Goal: Navigation & Orientation: Understand site structure

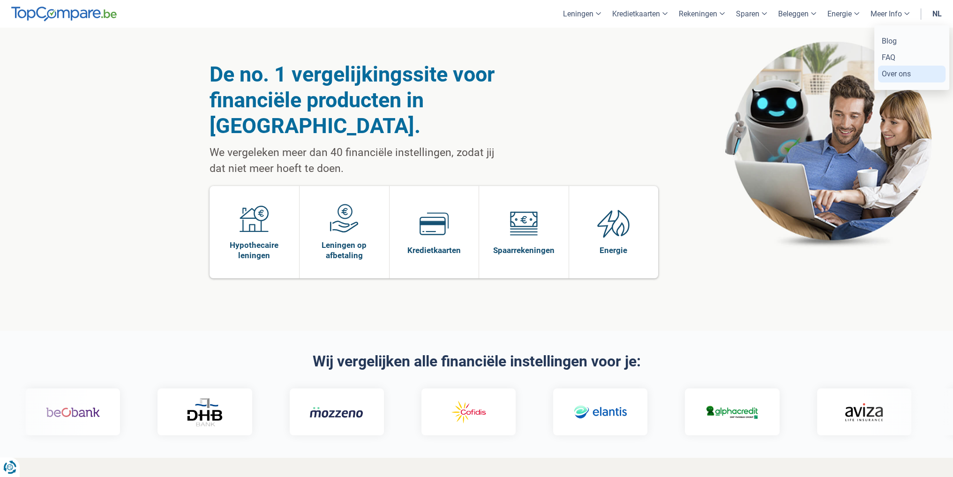
click at [898, 75] on link "Over ons" at bounding box center [911, 74] width 67 height 16
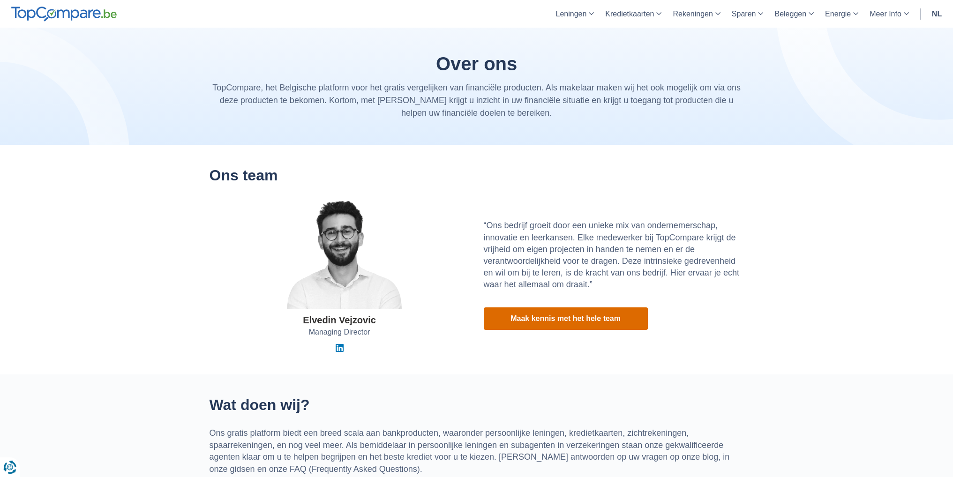
click at [583, 319] on link "Maak kennis met het hele team" at bounding box center [566, 318] width 164 height 22
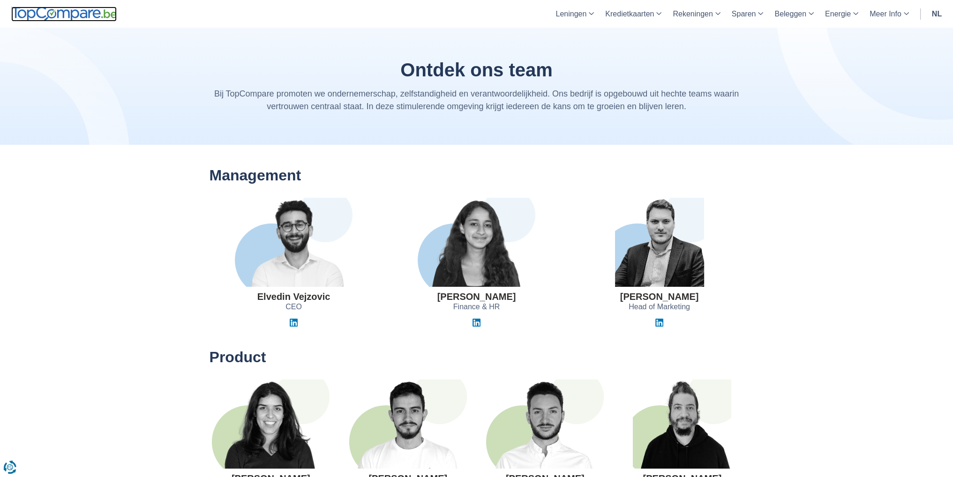
click at [51, 18] on img at bounding box center [63, 14] width 105 height 15
